Goal: Information Seeking & Learning: Compare options

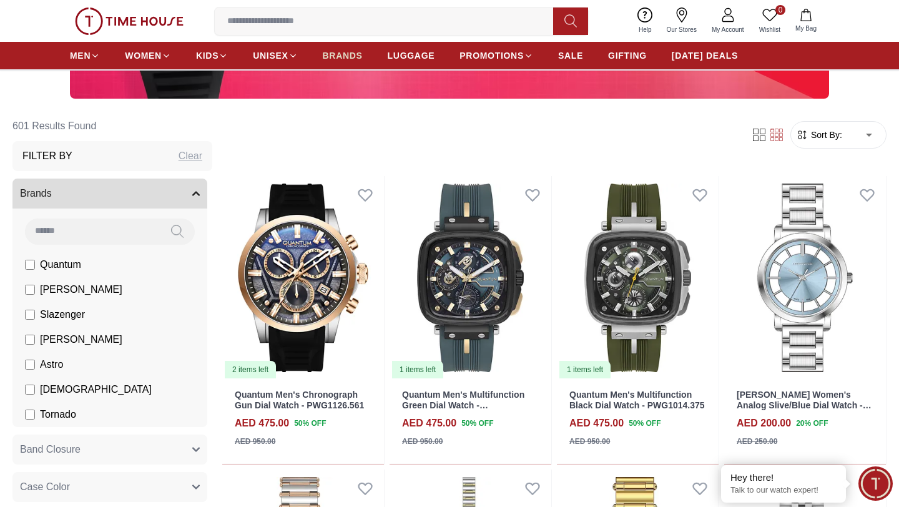
click at [346, 51] on span "BRANDS" at bounding box center [343, 55] width 40 height 12
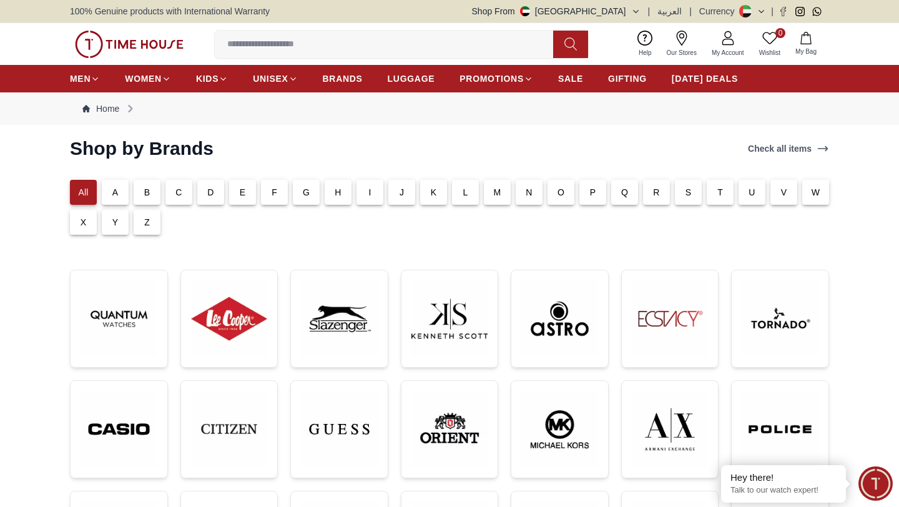
click at [178, 195] on p "C" at bounding box center [178, 192] width 6 height 12
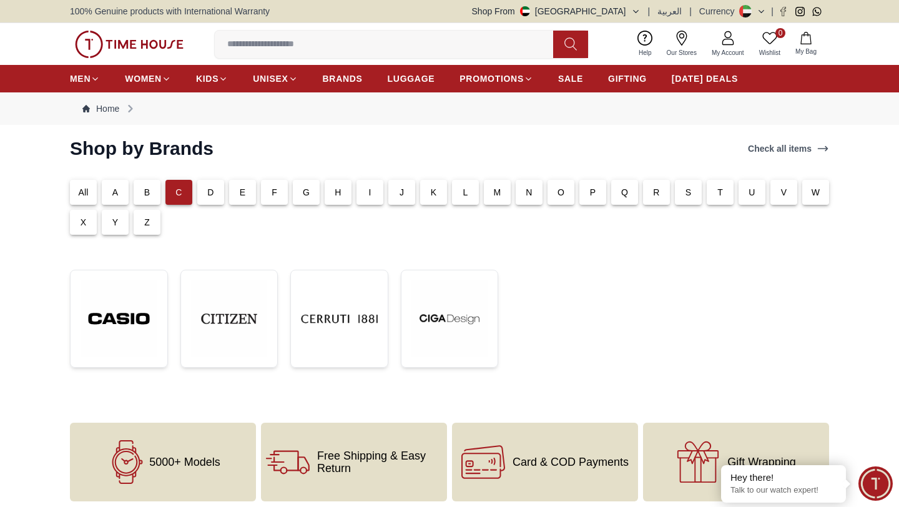
click at [145, 225] on p "Z" at bounding box center [147, 222] width 6 height 12
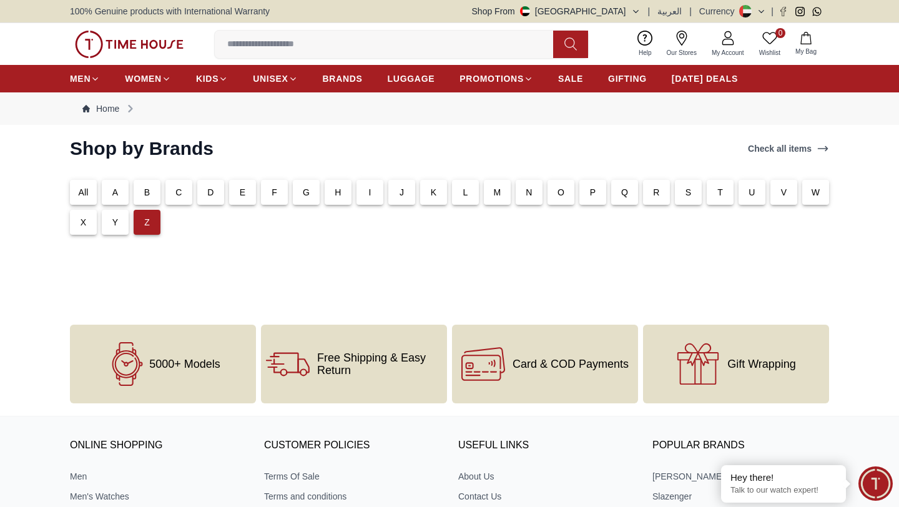
click at [120, 225] on div "Y" at bounding box center [115, 222] width 27 height 25
click at [85, 224] on p "X" at bounding box center [83, 222] width 6 height 12
click at [816, 193] on p "W" at bounding box center [815, 192] width 8 height 12
click at [781, 197] on p "V" at bounding box center [784, 192] width 6 height 12
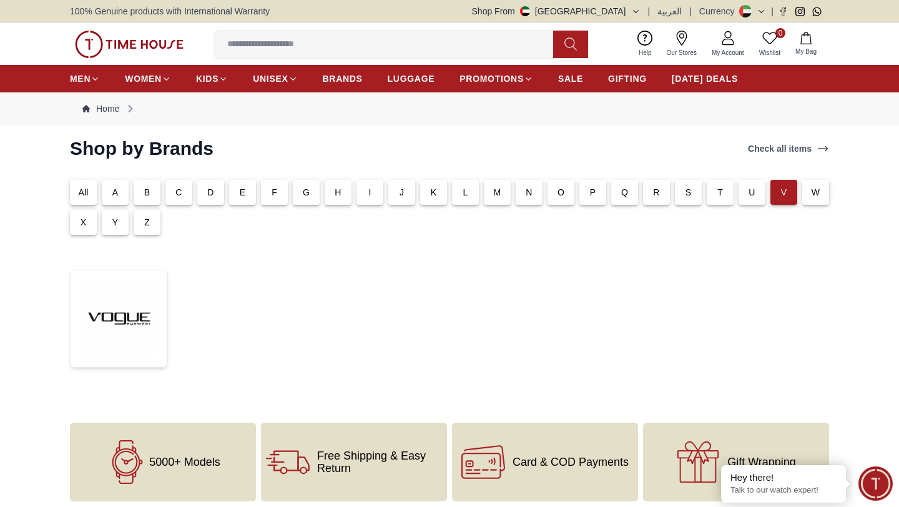
click at [749, 193] on p "U" at bounding box center [751, 192] width 6 height 12
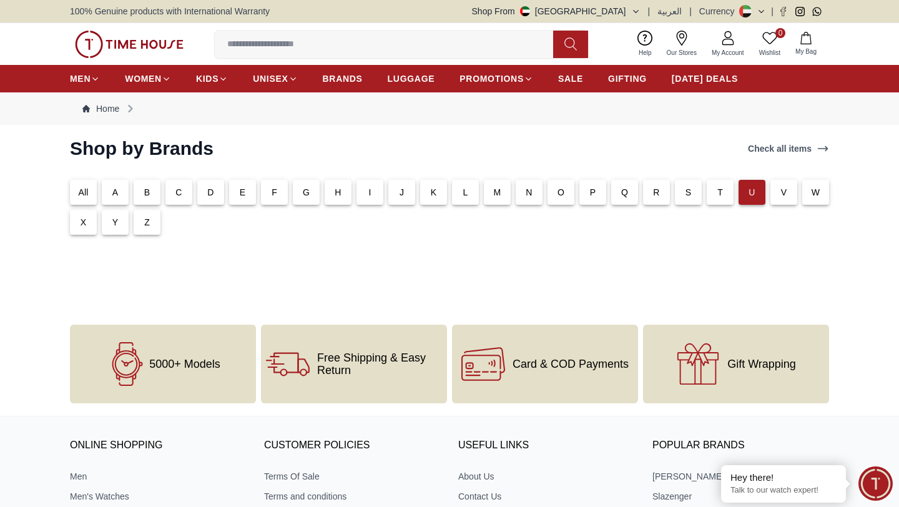
click at [723, 193] on div "T" at bounding box center [719, 192] width 27 height 25
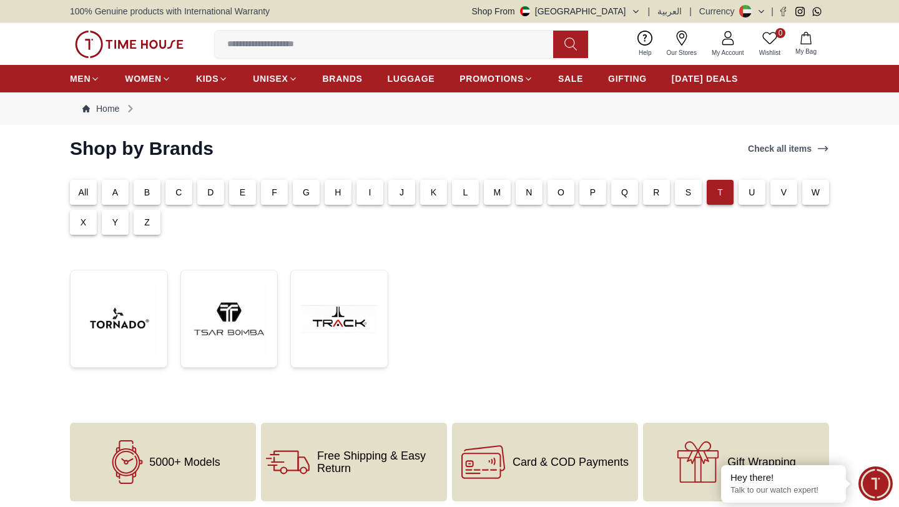
click at [686, 195] on p "S" at bounding box center [688, 192] width 6 height 12
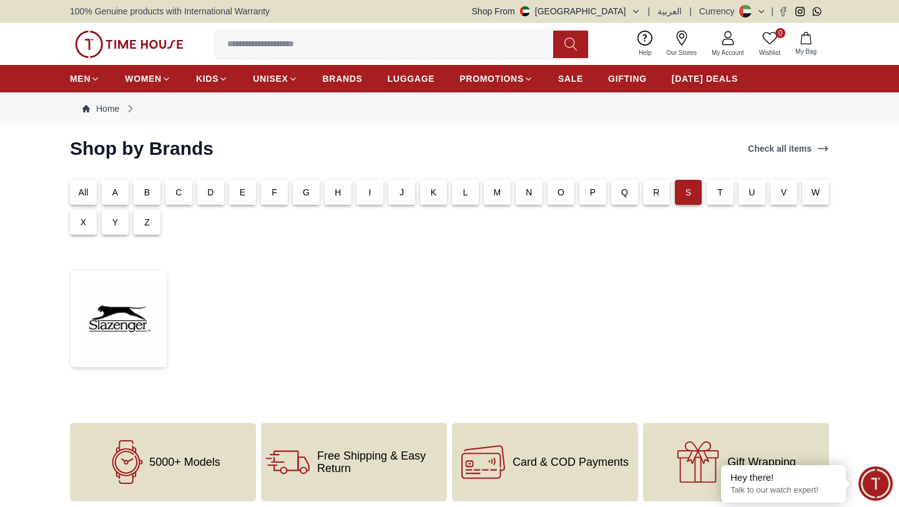
click at [651, 195] on div "R" at bounding box center [656, 192] width 27 height 25
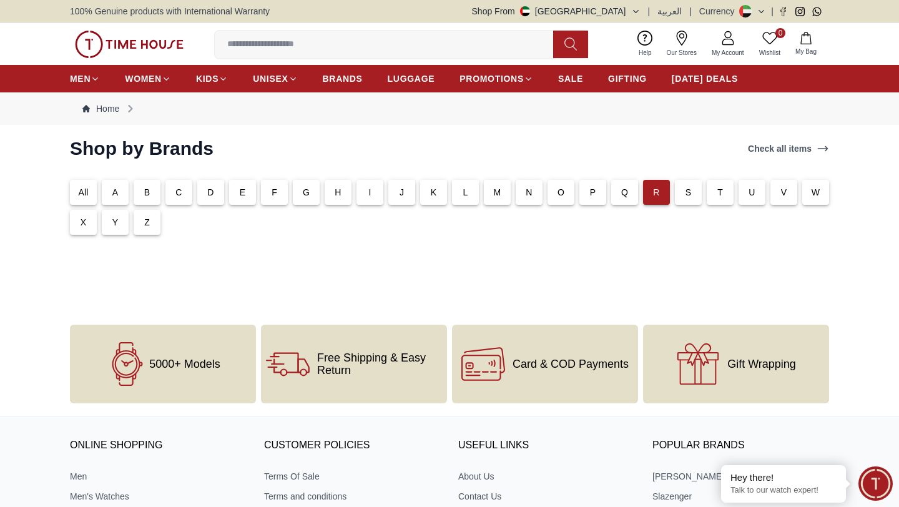
click at [618, 192] on div "Q" at bounding box center [624, 192] width 27 height 25
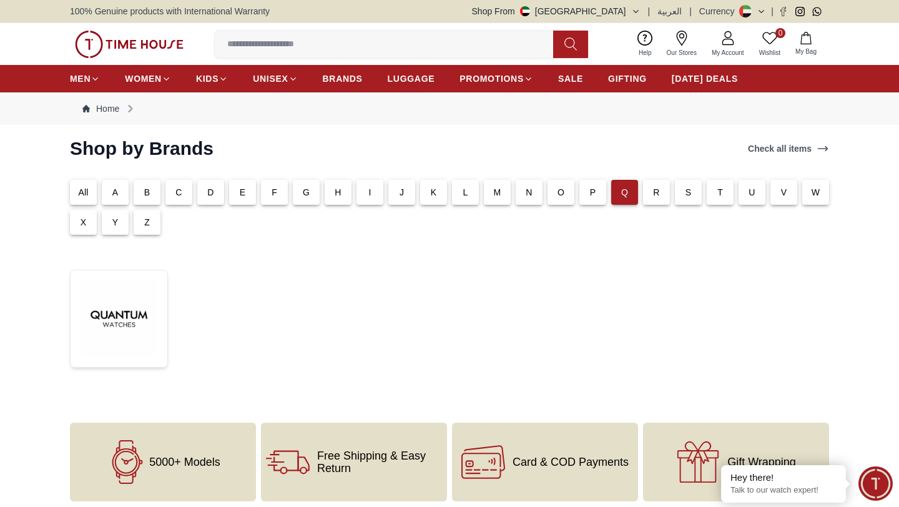
click at [594, 193] on p "P" at bounding box center [593, 192] width 6 height 12
click at [559, 196] on p "O" at bounding box center [560, 192] width 7 height 12
click at [519, 196] on div "N" at bounding box center [528, 192] width 27 height 25
click at [488, 202] on div "M" at bounding box center [497, 192] width 27 height 25
click at [460, 193] on div "L" at bounding box center [465, 192] width 27 height 25
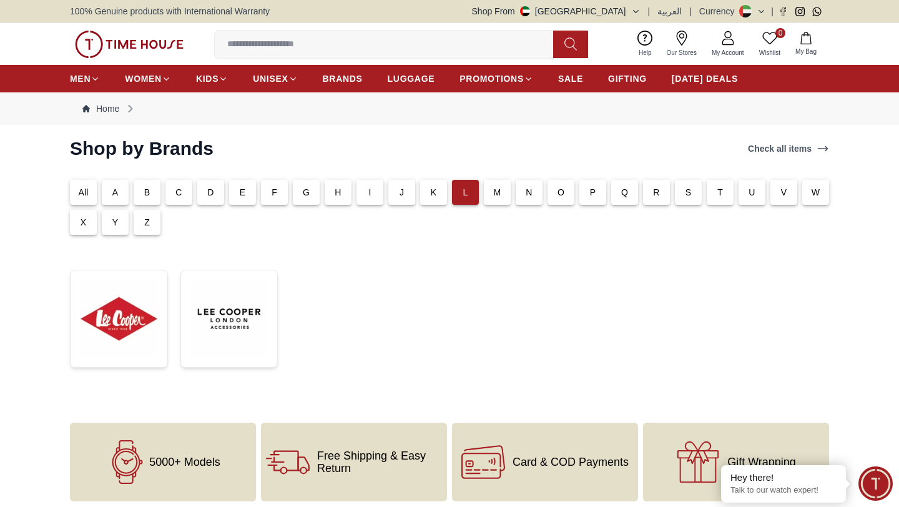
click at [420, 197] on div "K" at bounding box center [433, 192] width 27 height 25
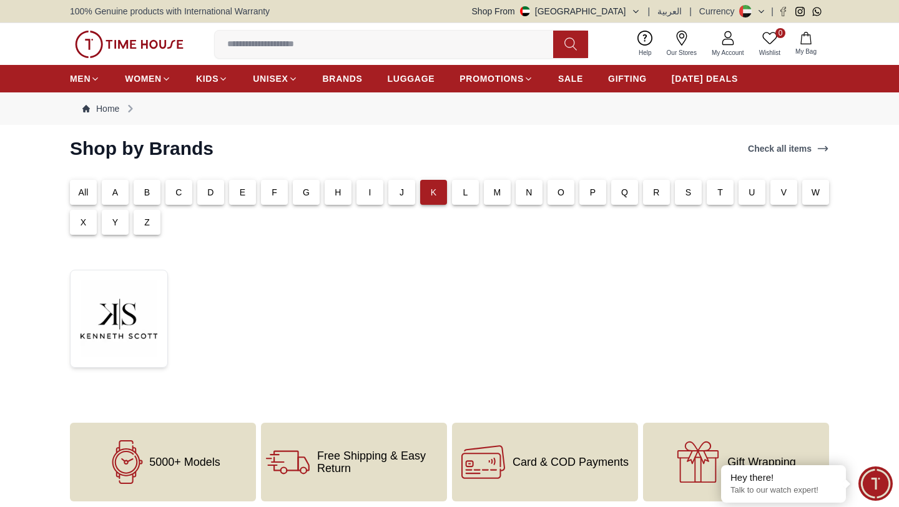
click at [396, 193] on div "J" at bounding box center [401, 192] width 27 height 25
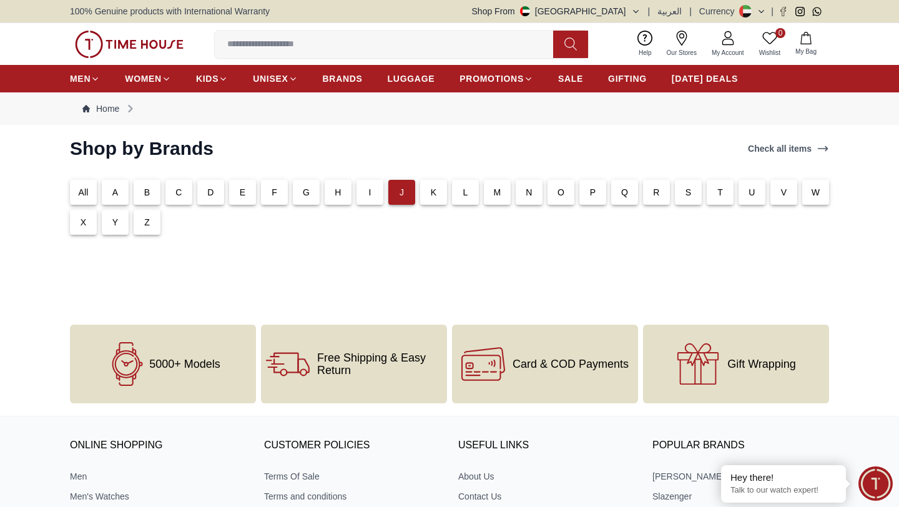
click at [376, 195] on div "I" at bounding box center [369, 192] width 27 height 25
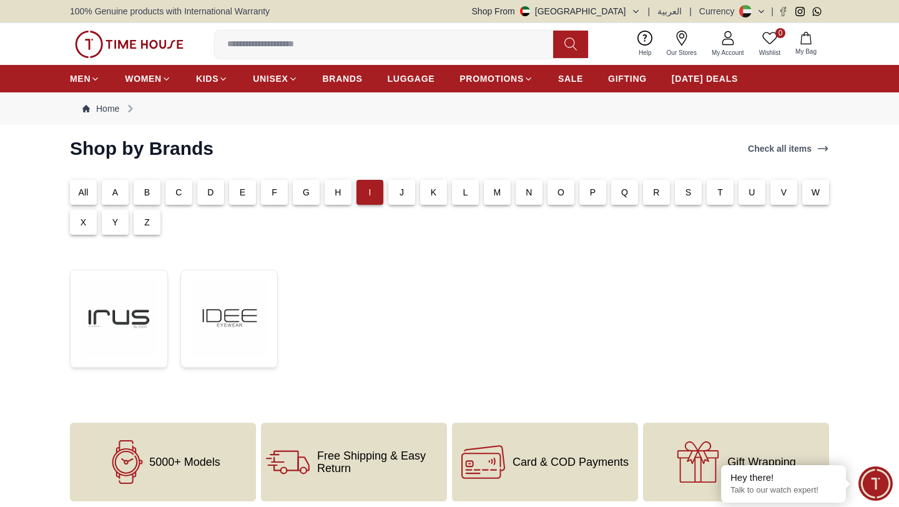
click at [341, 196] on p "H" at bounding box center [337, 192] width 6 height 12
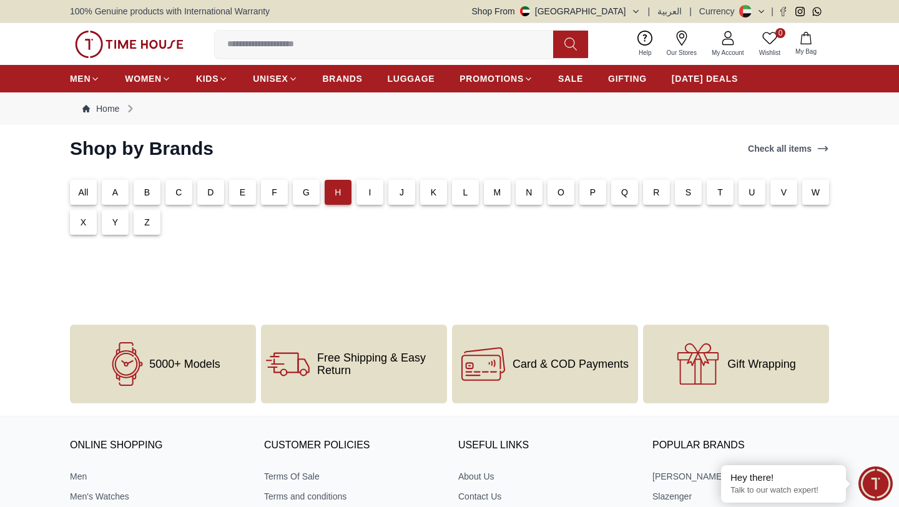
click at [302, 199] on div "G" at bounding box center [306, 192] width 27 height 25
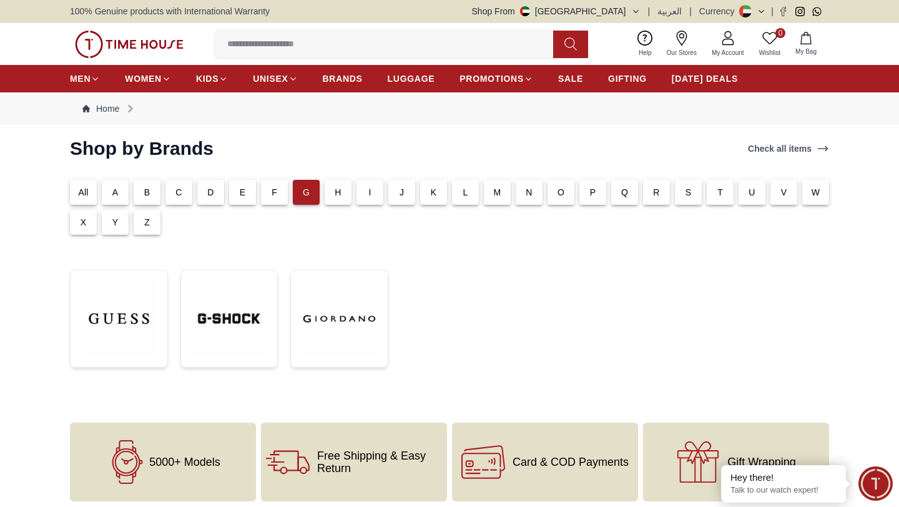
click at [278, 199] on div "F" at bounding box center [274, 192] width 27 height 25
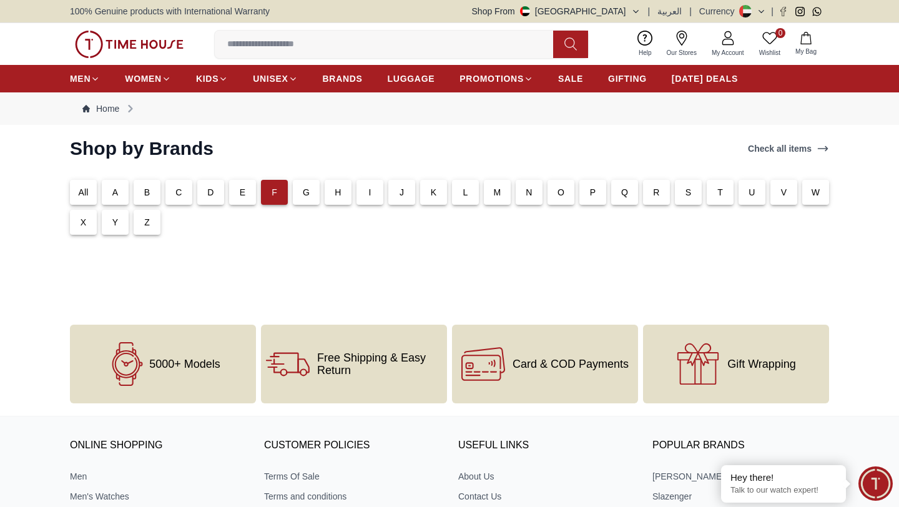
click at [303, 196] on p "G" at bounding box center [306, 192] width 7 height 12
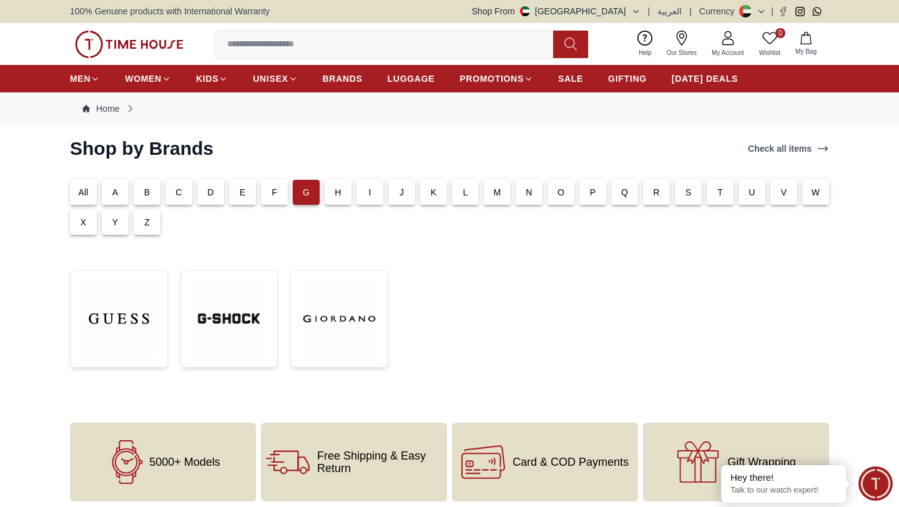
click at [225, 197] on div "E" at bounding box center [240, 190] width 32 height 30
click at [241, 197] on p "E" at bounding box center [243, 192] width 6 height 12
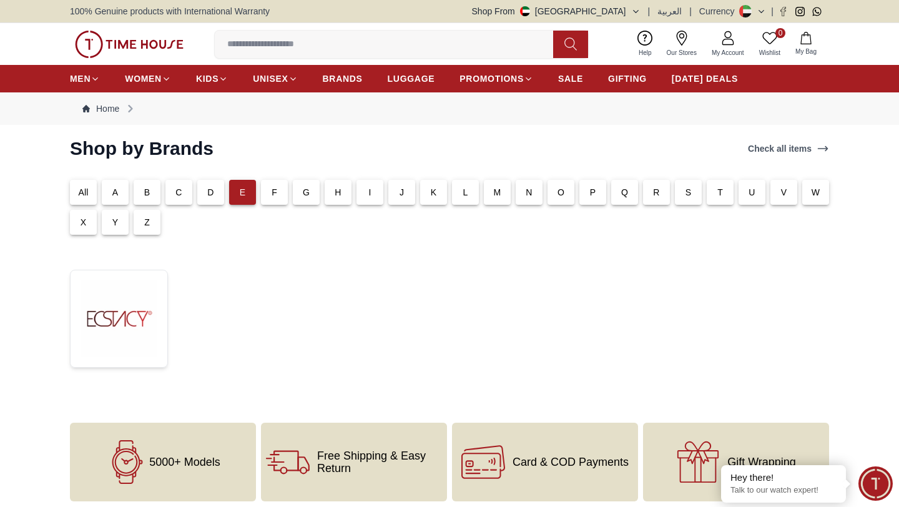
click at [202, 197] on div "D" at bounding box center [210, 192] width 27 height 25
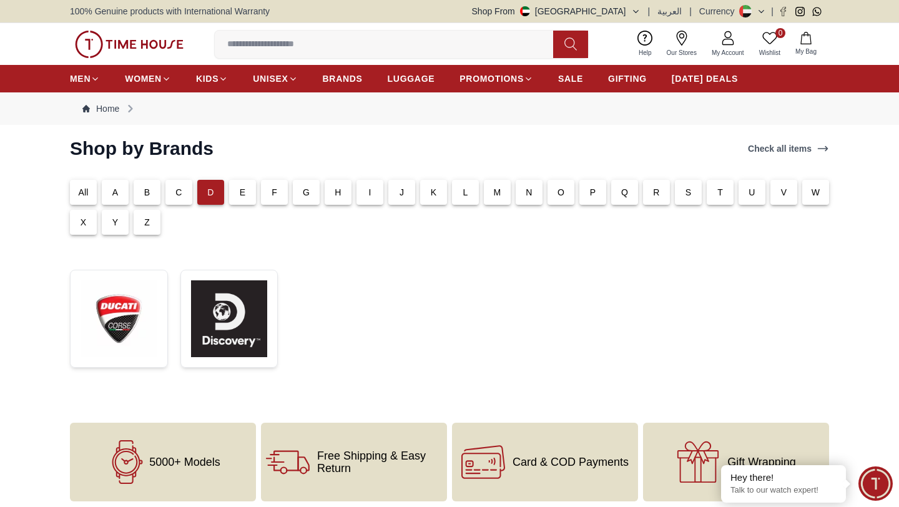
click at [167, 199] on div "C" at bounding box center [178, 192] width 27 height 25
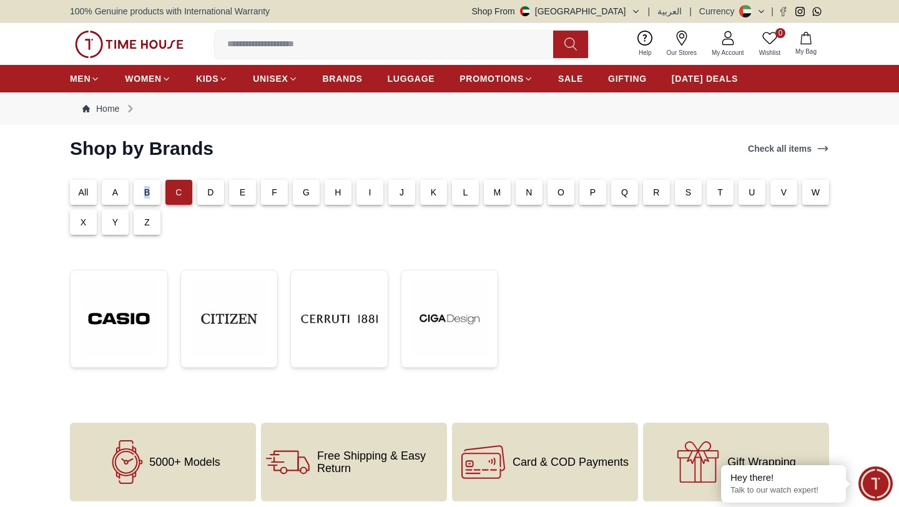
click at [147, 194] on p "B" at bounding box center [147, 192] width 6 height 12
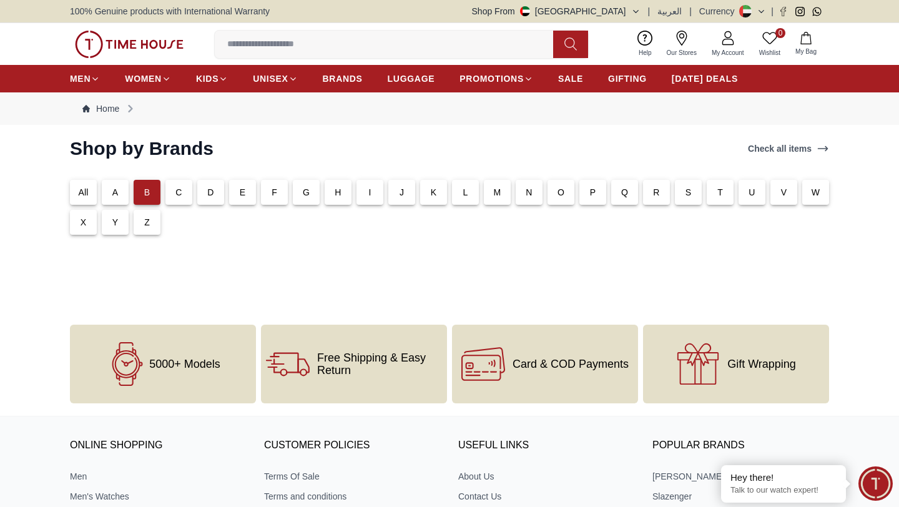
click at [114, 194] on p "A" at bounding box center [115, 192] width 6 height 12
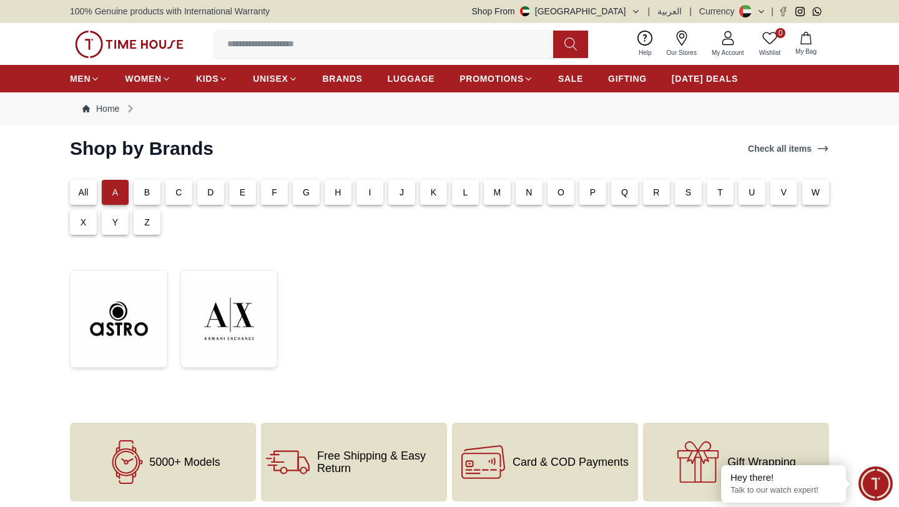
click at [212, 193] on p "D" at bounding box center [210, 192] width 6 height 12
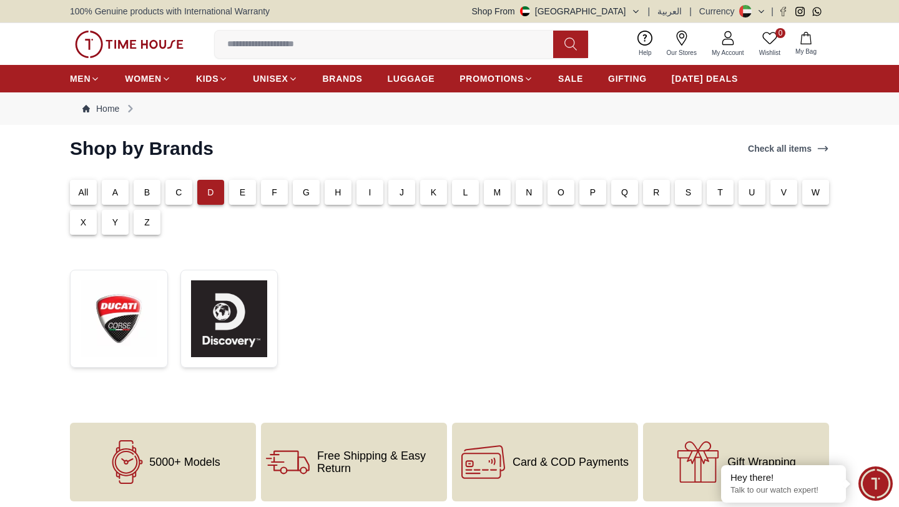
click at [191, 195] on div "C" at bounding box center [178, 192] width 27 height 25
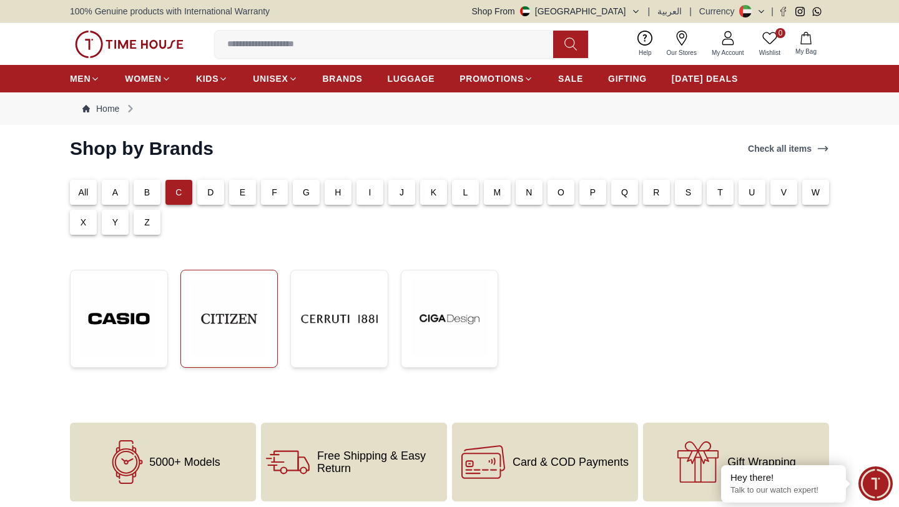
click at [225, 321] on img at bounding box center [229, 318] width 77 height 77
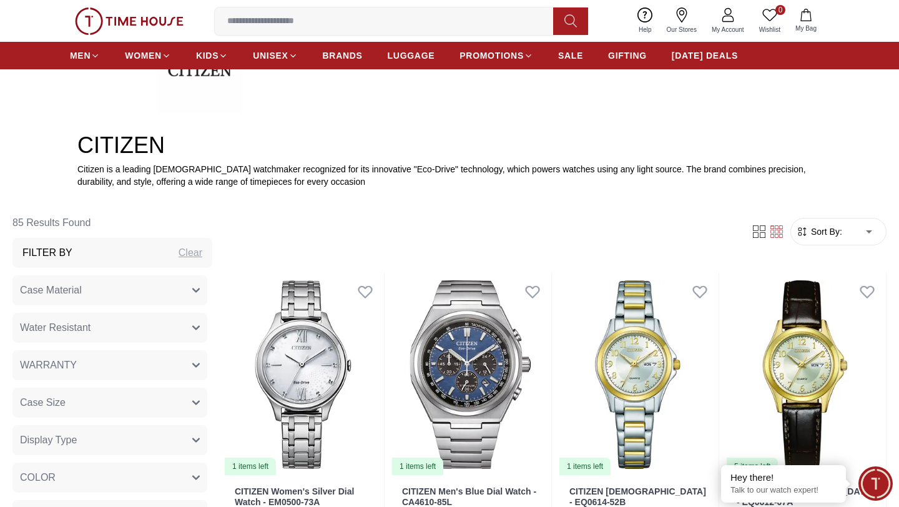
scroll to position [372, 0]
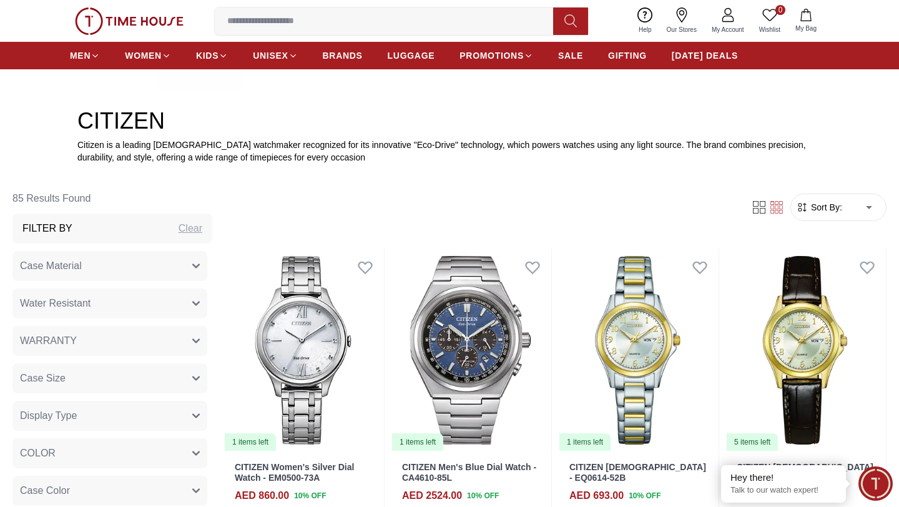
click at [835, 202] on span "Sort By:" at bounding box center [825, 207] width 34 height 12
click at [837, 212] on span "Sort By:" at bounding box center [825, 207] width 34 height 12
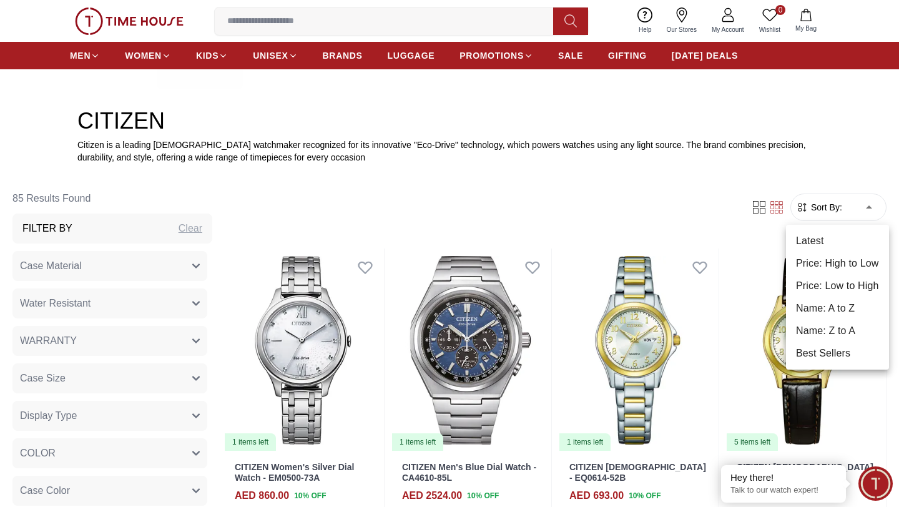
click at [837, 266] on li "Price: High to Low" at bounding box center [837, 263] width 103 height 22
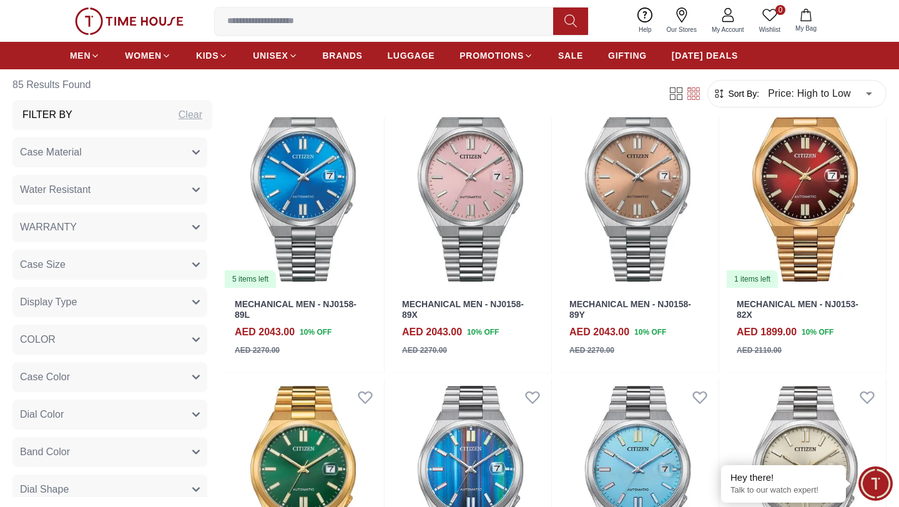
scroll to position [372, 0]
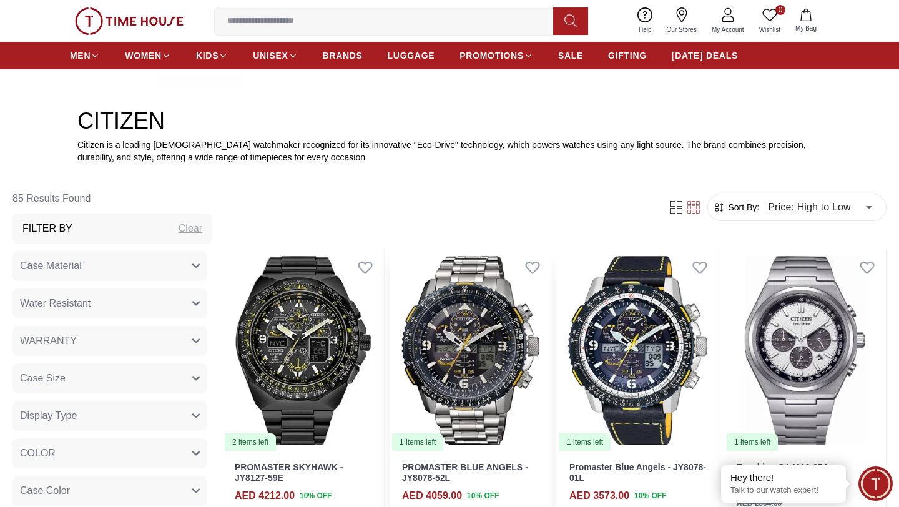
type input "******"
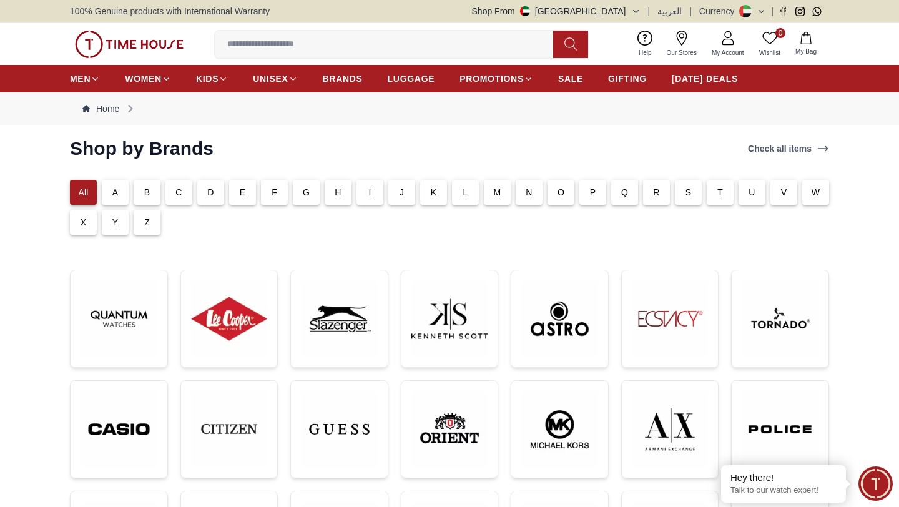
click at [183, 195] on div "C" at bounding box center [178, 192] width 27 height 25
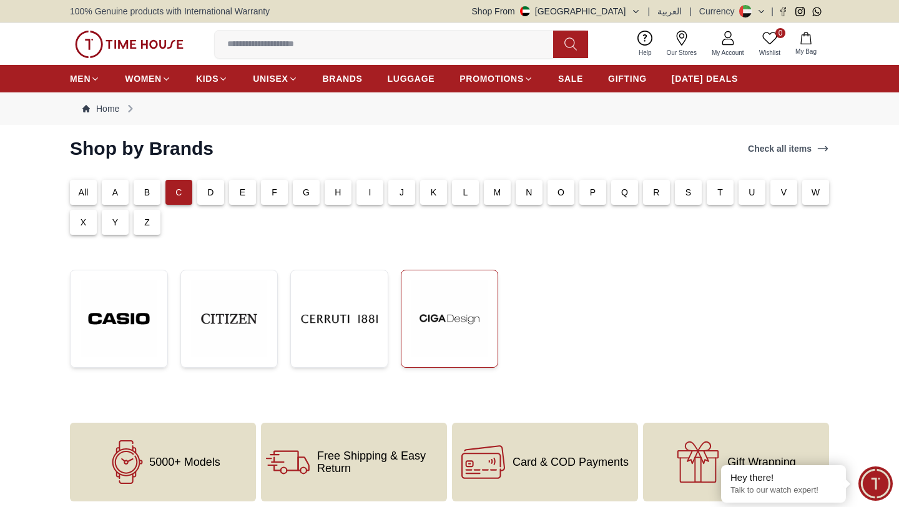
click at [459, 316] on img at bounding box center [449, 318] width 77 height 77
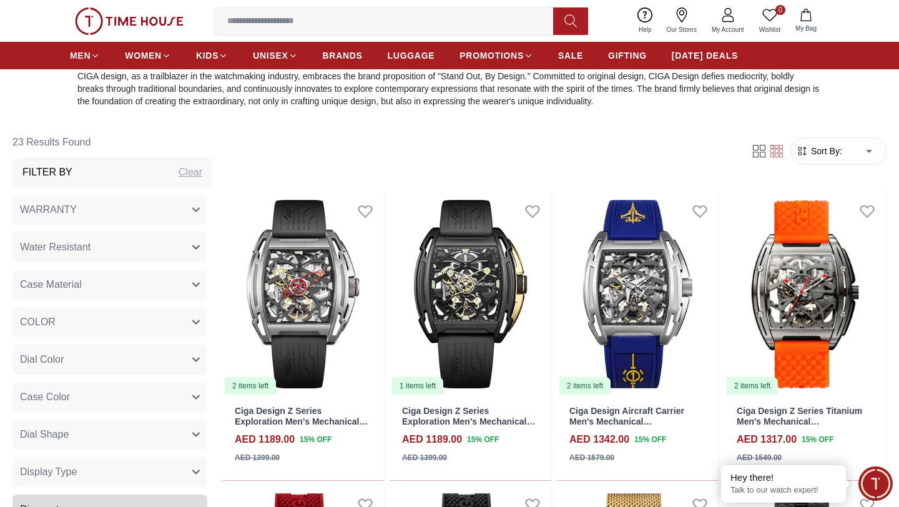
scroll to position [455, 0]
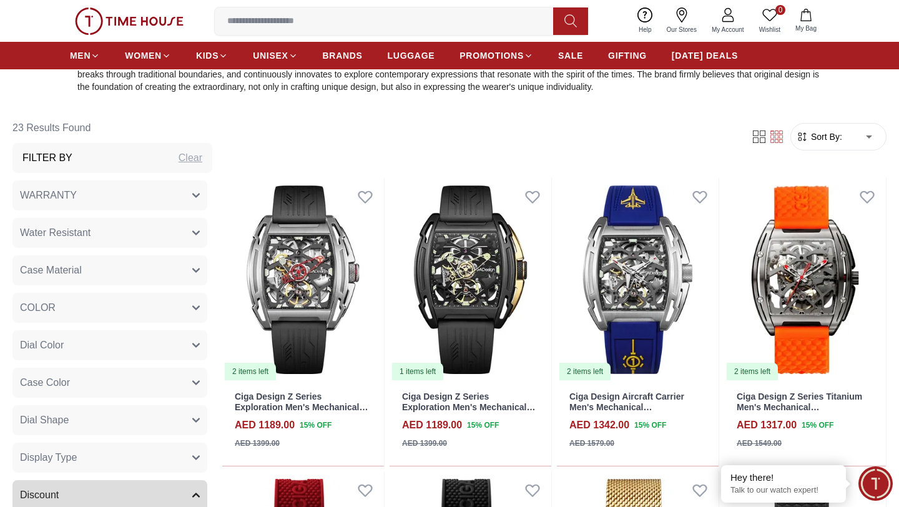
click at [836, 123] on form "Sort By: ​ ****** ​" at bounding box center [838, 136] width 96 height 27
click at [835, 135] on span "Sort By:" at bounding box center [825, 136] width 34 height 12
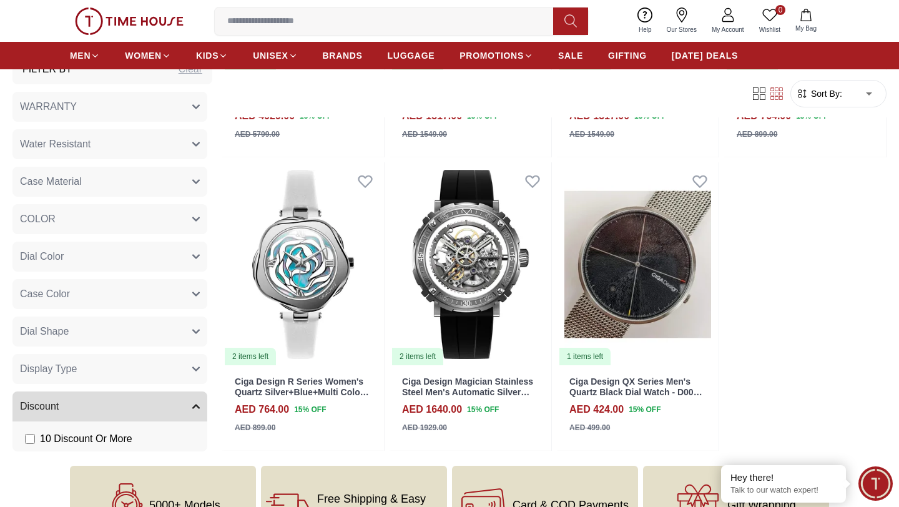
scroll to position [1938, 0]
